Goal: Find specific page/section: Find specific page/section

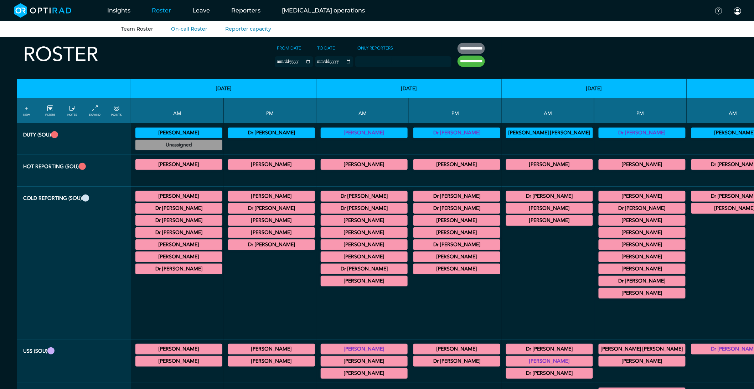
click at [507, 223] on summary "[PERSON_NAME]" at bounding box center [549, 220] width 85 height 9
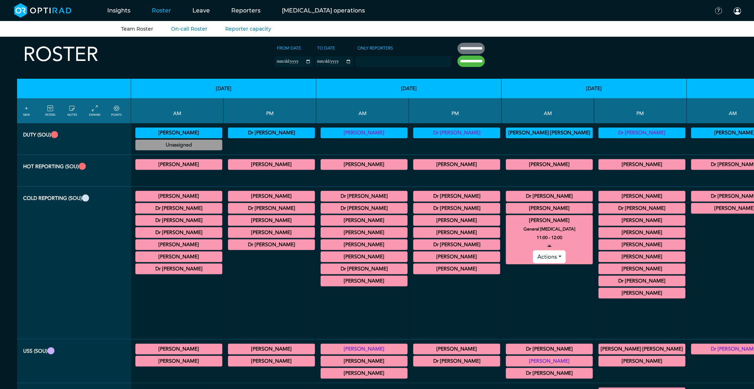
click at [507, 223] on summary "[PERSON_NAME]" at bounding box center [549, 220] width 85 height 9
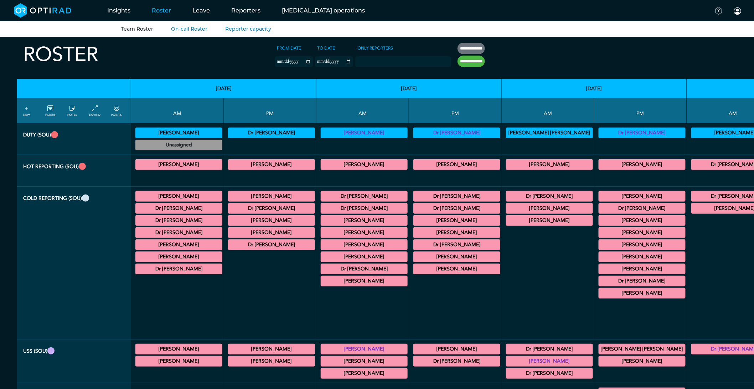
click at [507, 223] on summary "[PERSON_NAME]" at bounding box center [549, 220] width 85 height 9
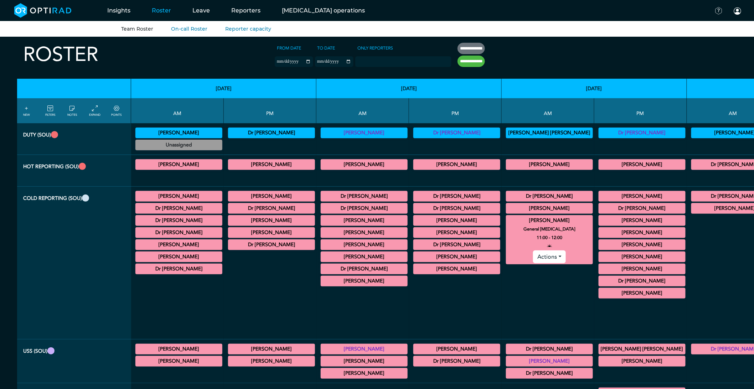
click at [507, 225] on summary "[PERSON_NAME]" at bounding box center [549, 220] width 85 height 9
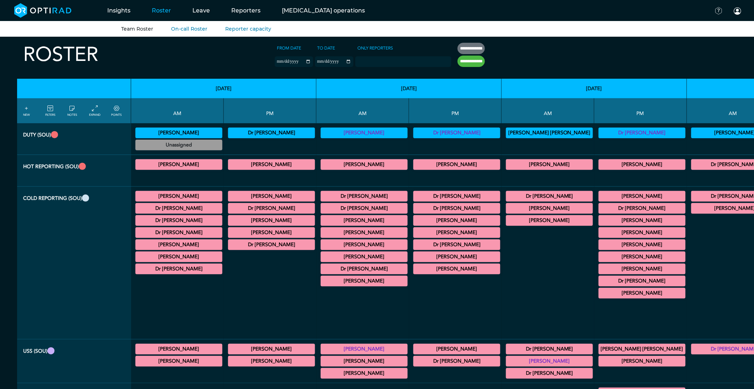
click at [599, 271] on summary "[PERSON_NAME]" at bounding box center [641, 269] width 85 height 9
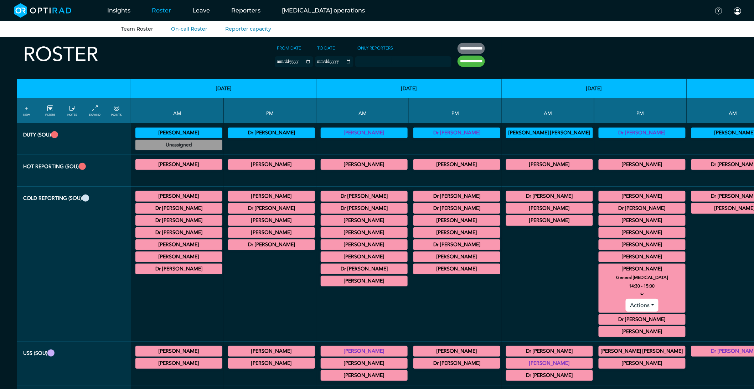
click at [599, 271] on summary "[PERSON_NAME]" at bounding box center [641, 269] width 85 height 9
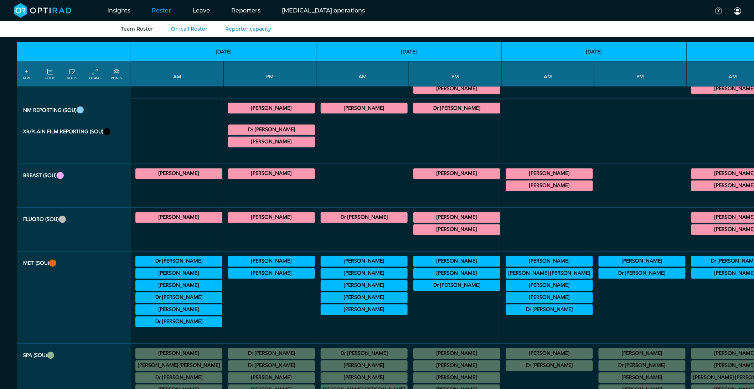
scroll to position [554, 0]
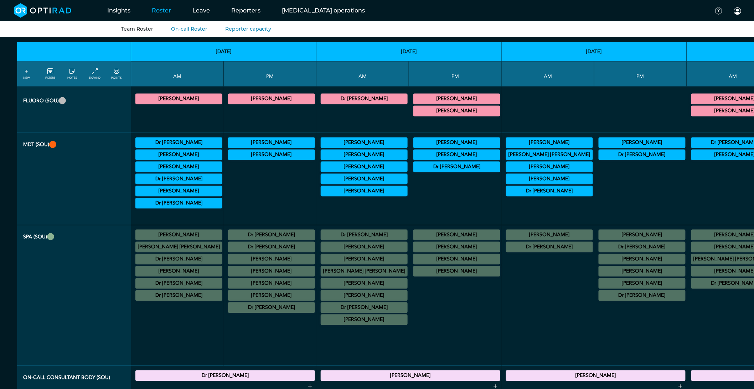
click at [599, 276] on summary "[PERSON_NAME]" at bounding box center [641, 271] width 85 height 9
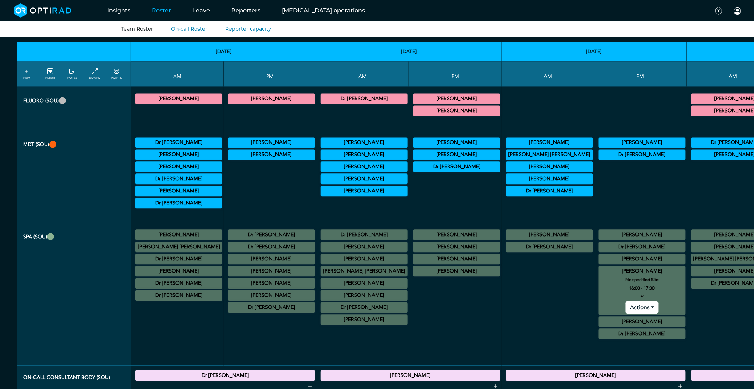
click at [599, 276] on summary "[PERSON_NAME]" at bounding box center [641, 271] width 85 height 9
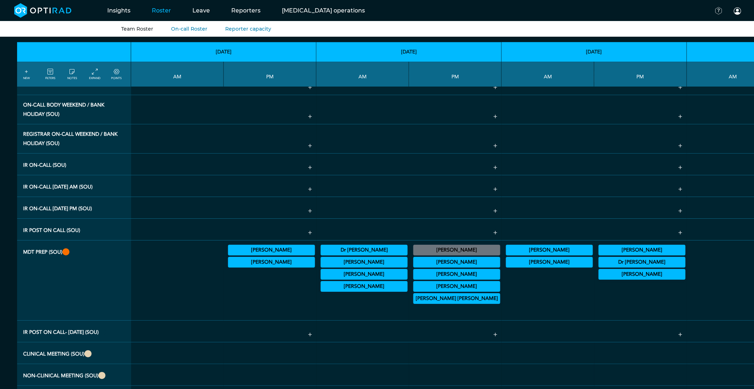
scroll to position [989, 0]
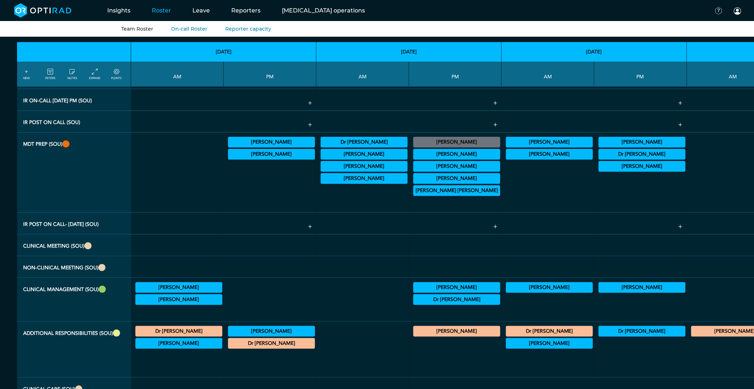
click at [599, 146] on summary "[PERSON_NAME]" at bounding box center [641, 142] width 85 height 9
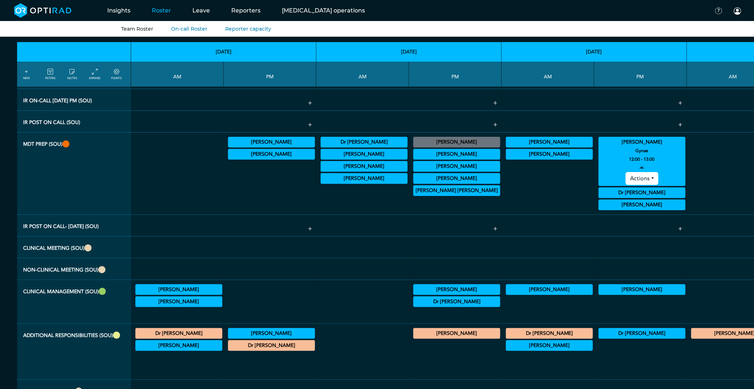
click at [599, 146] on summary "[PERSON_NAME]" at bounding box center [641, 142] width 85 height 9
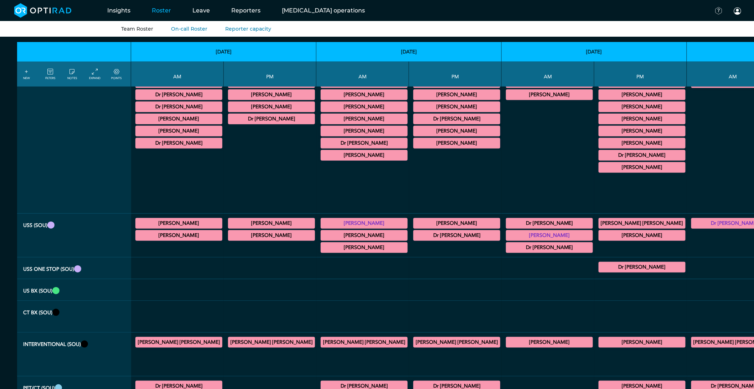
scroll to position [0, 0]
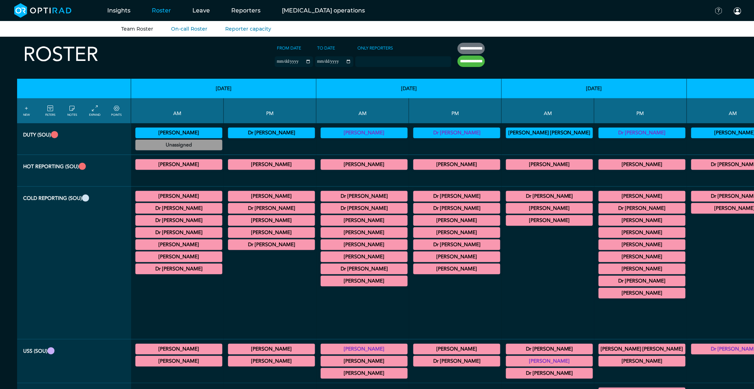
click at [599, 272] on summary "[PERSON_NAME]" at bounding box center [641, 269] width 85 height 9
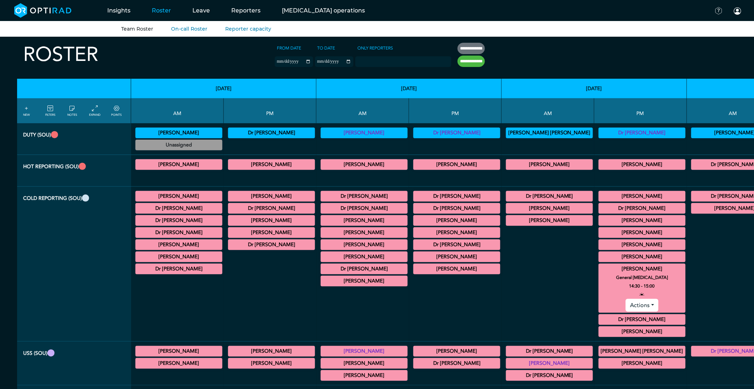
click at [599, 271] on summary "[PERSON_NAME]" at bounding box center [641, 269] width 85 height 9
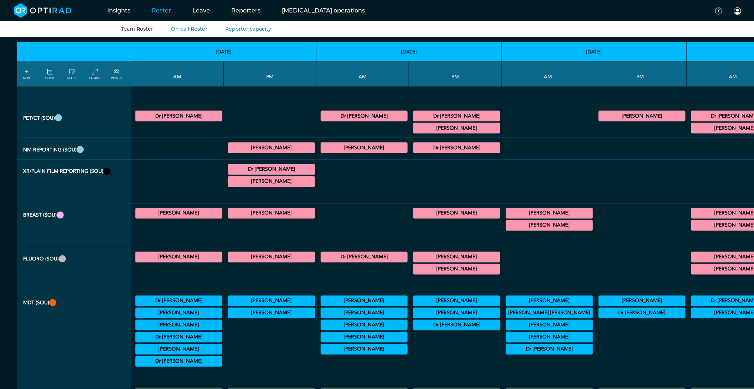
scroll to position [514, 0]
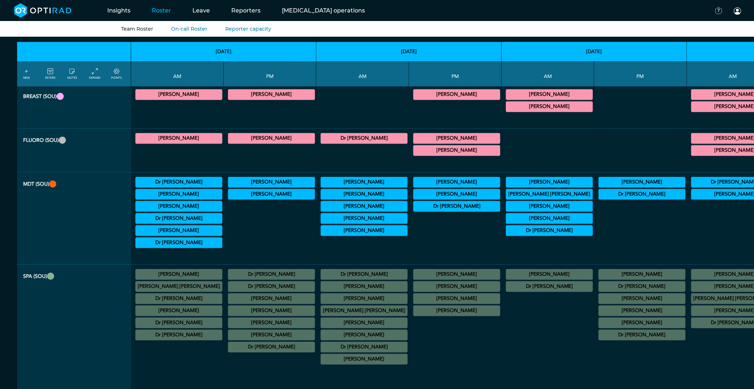
click at [599, 187] on summary "[PERSON_NAME]" at bounding box center [641, 182] width 85 height 9
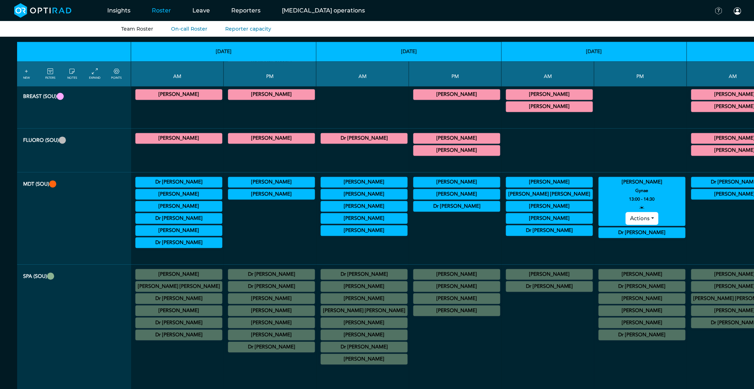
click at [599, 187] on summary "[PERSON_NAME]" at bounding box center [641, 182] width 85 height 9
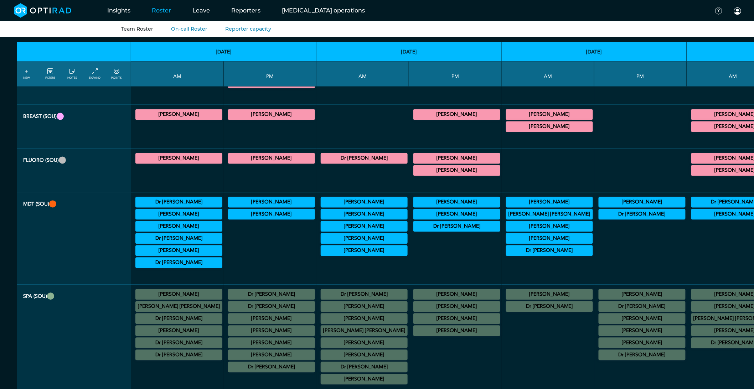
scroll to position [475, 0]
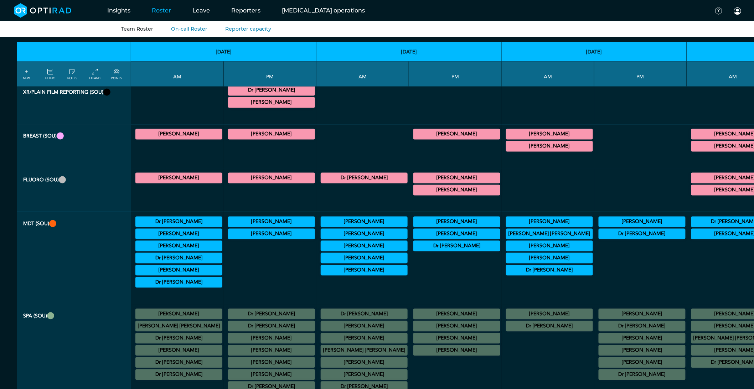
click at [599, 226] on summary "[PERSON_NAME]" at bounding box center [641, 222] width 85 height 9
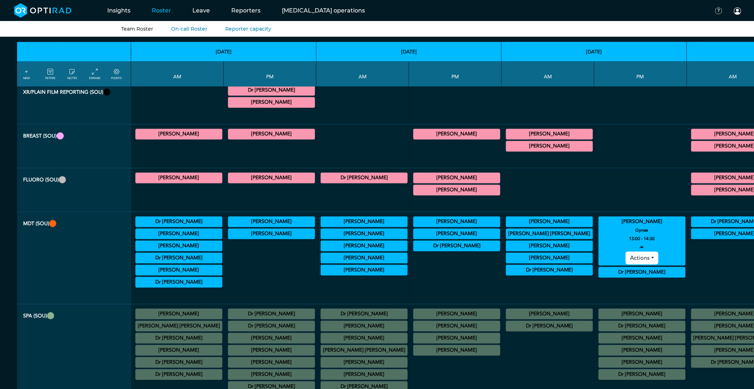
click at [599, 226] on summary "[PERSON_NAME]" at bounding box center [641, 222] width 85 height 9
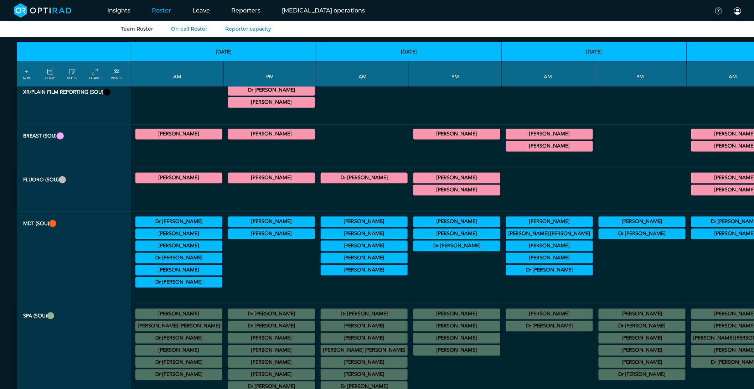
click at [599, 226] on summary "[PERSON_NAME]" at bounding box center [641, 222] width 85 height 9
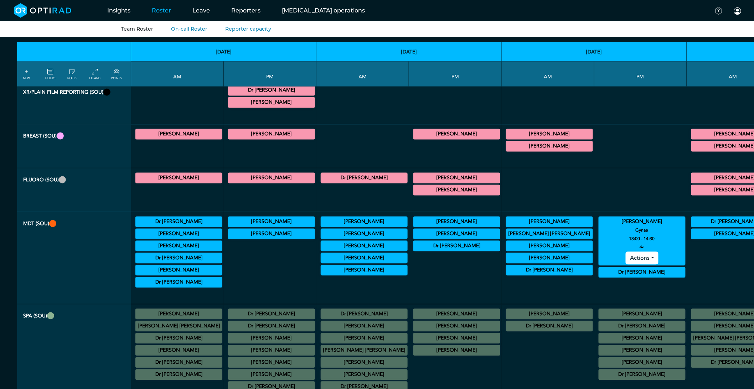
click at [599, 226] on summary "[PERSON_NAME]" at bounding box center [641, 222] width 85 height 9
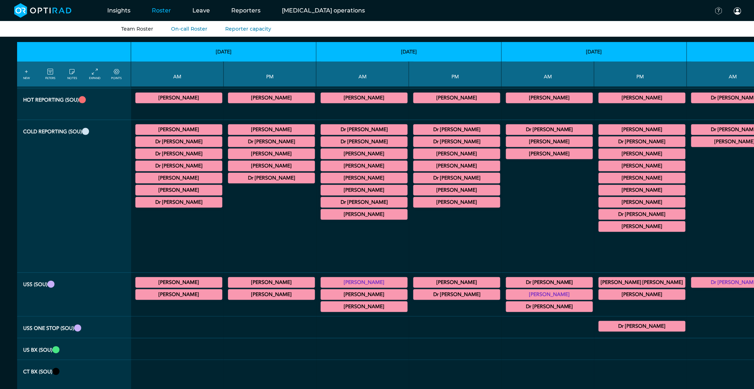
scroll to position [0, 0]
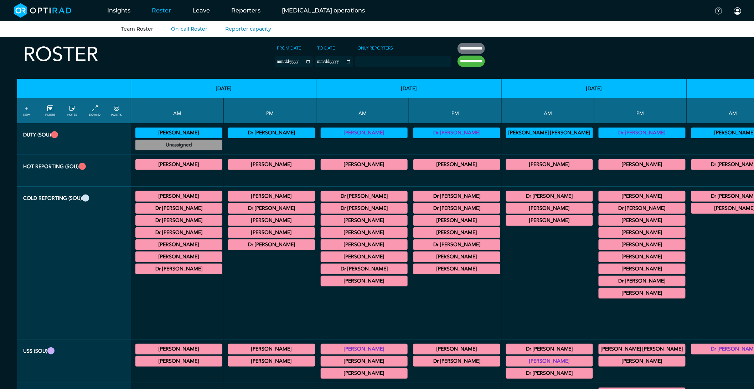
click at [599, 297] on summary "[PERSON_NAME]" at bounding box center [641, 293] width 85 height 9
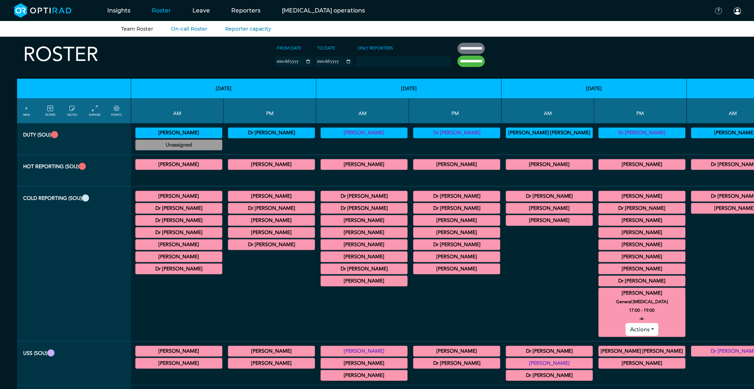
click at [599, 297] on summary "[PERSON_NAME]" at bounding box center [641, 293] width 85 height 9
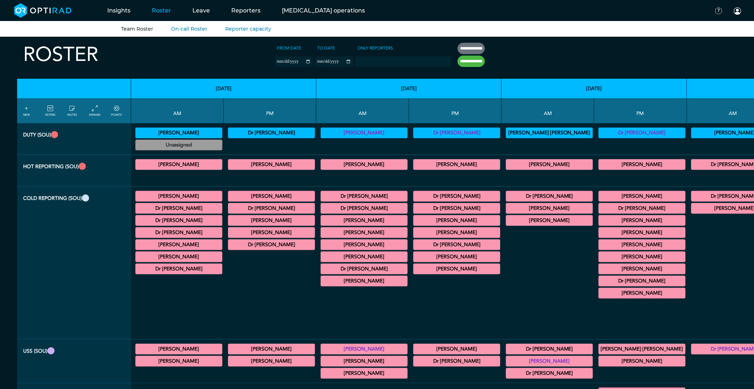
click at [507, 225] on summary "[PERSON_NAME]" at bounding box center [549, 220] width 85 height 9
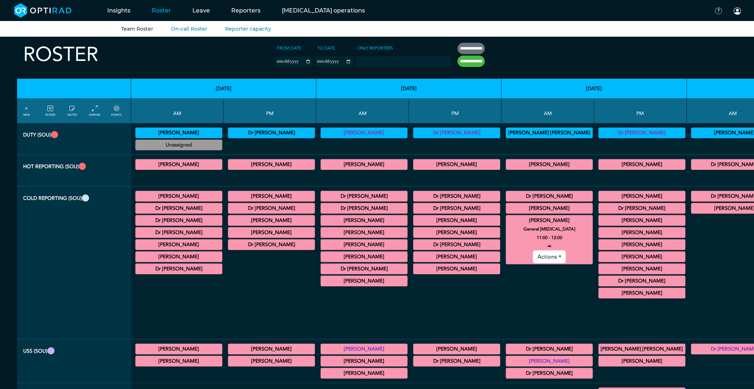
drag, startPoint x: 433, startPoint y: 224, endPoint x: 440, endPoint y: 225, distance: 6.1
click at [507, 224] on summary "[PERSON_NAME]" at bounding box center [549, 220] width 85 height 9
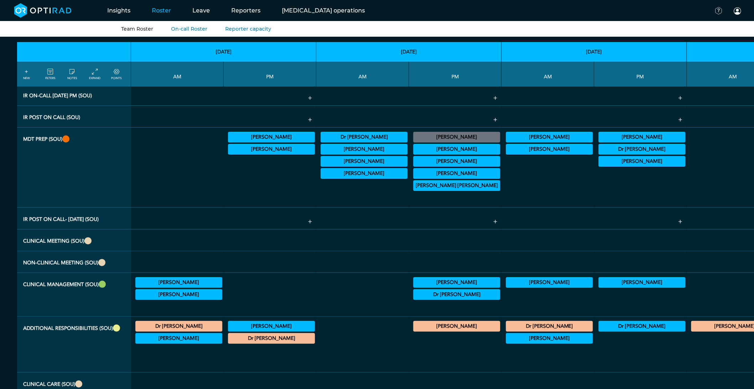
scroll to position [989, 0]
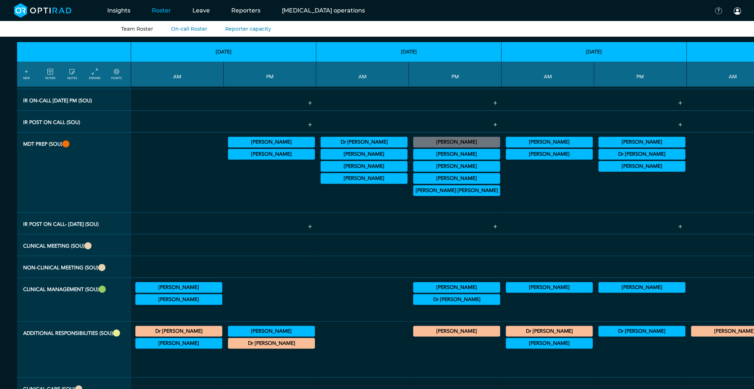
click at [599, 146] on summary "[PERSON_NAME]" at bounding box center [641, 142] width 85 height 9
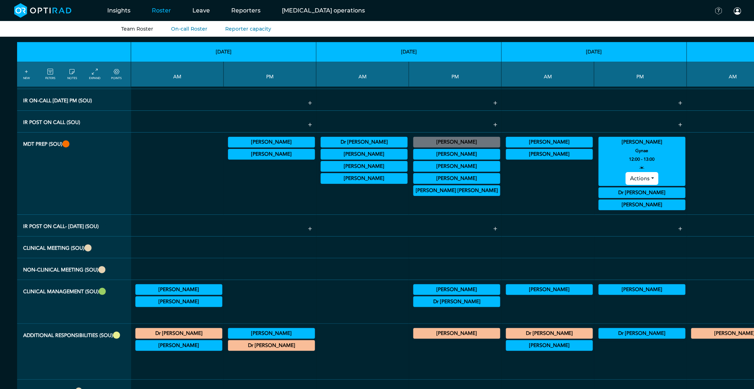
click at [599, 146] on summary "[PERSON_NAME]" at bounding box center [641, 142] width 85 height 9
